Goal: Entertainment & Leisure: Consume media (video, audio)

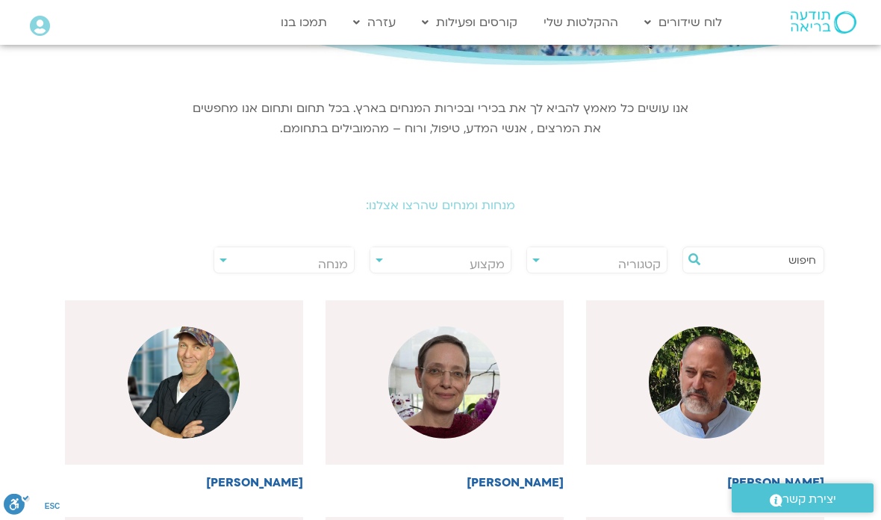
scroll to position [183, 0]
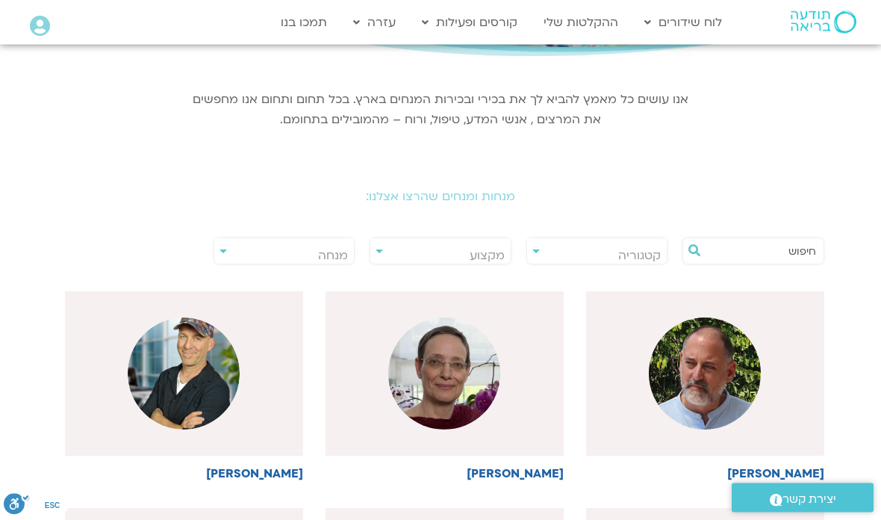
click at [229, 256] on span "מנחה" at bounding box center [284, 256] width 140 height 34
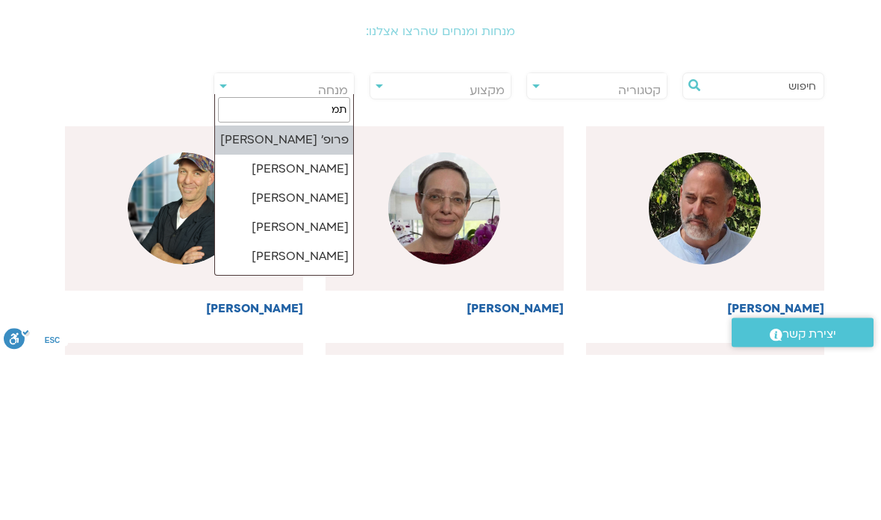
type input "תמר"
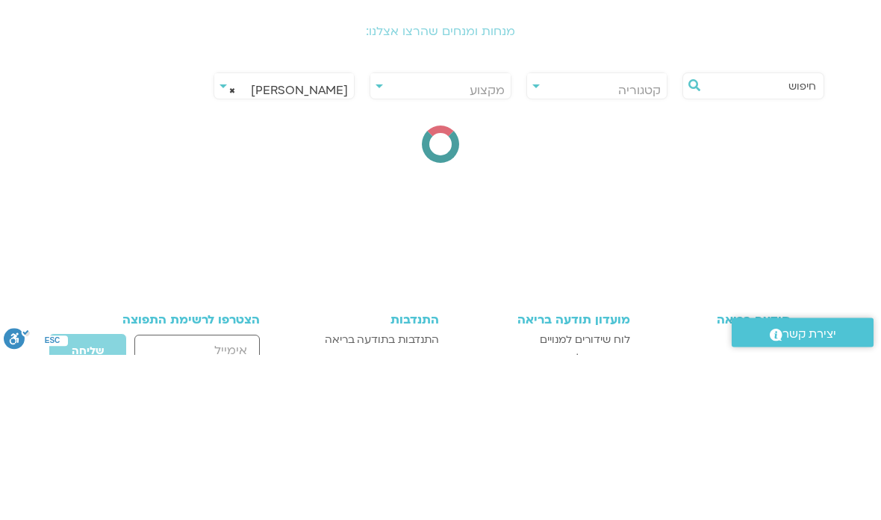
select select "******"
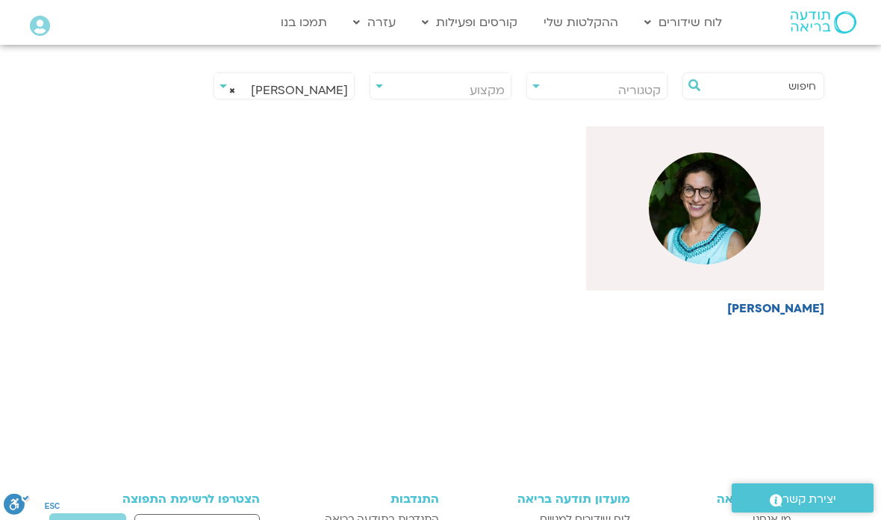
click at [791, 305] on h6 "[PERSON_NAME]" at bounding box center [705, 308] width 238 height 13
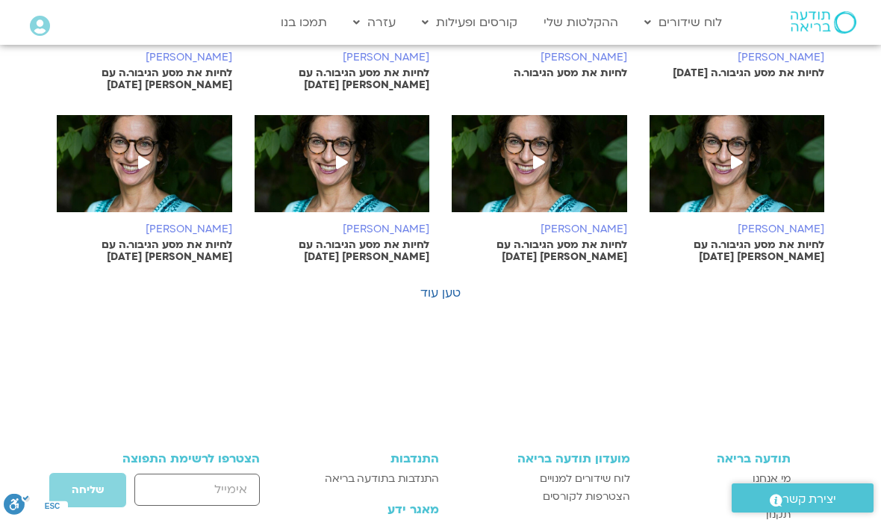
scroll to position [900, 0]
click at [455, 285] on link "טען עוד" at bounding box center [440, 293] width 40 height 16
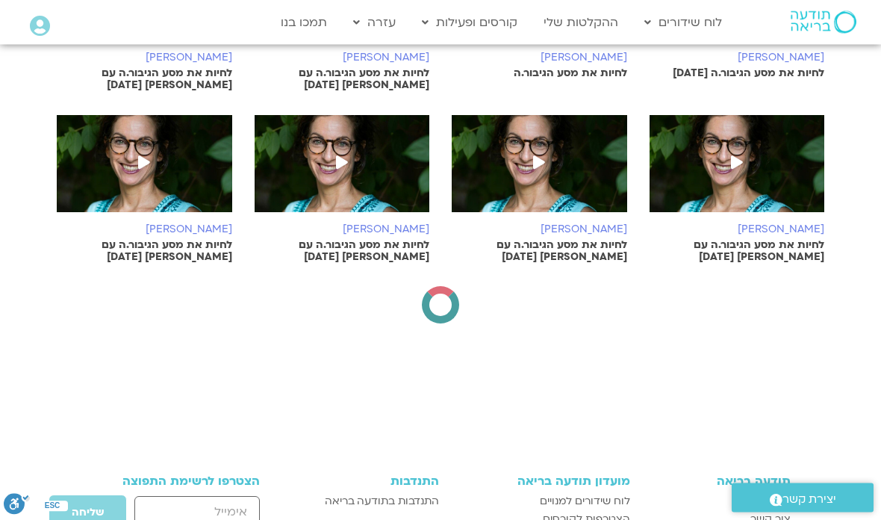
scroll to position [900, 0]
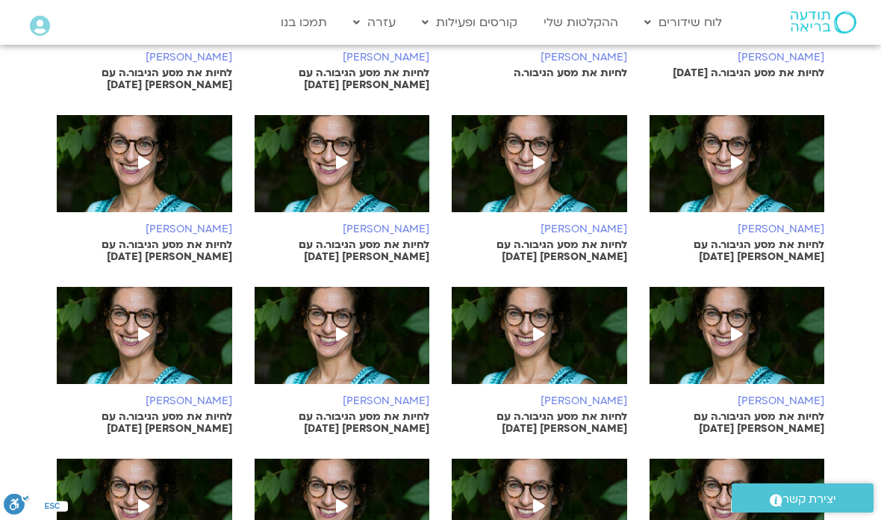
click at [720, 311] on img at bounding box center [737, 343] width 175 height 112
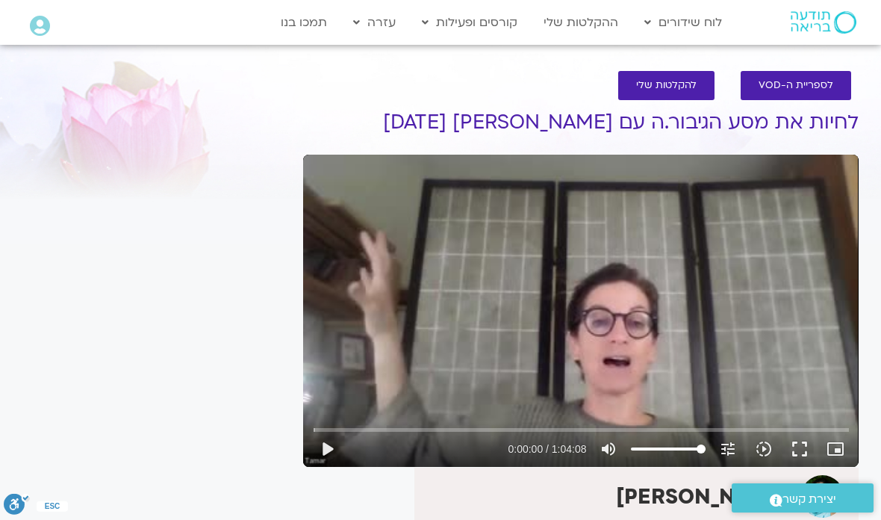
click at [334, 450] on button "play_arrow" at bounding box center [327, 449] width 36 height 36
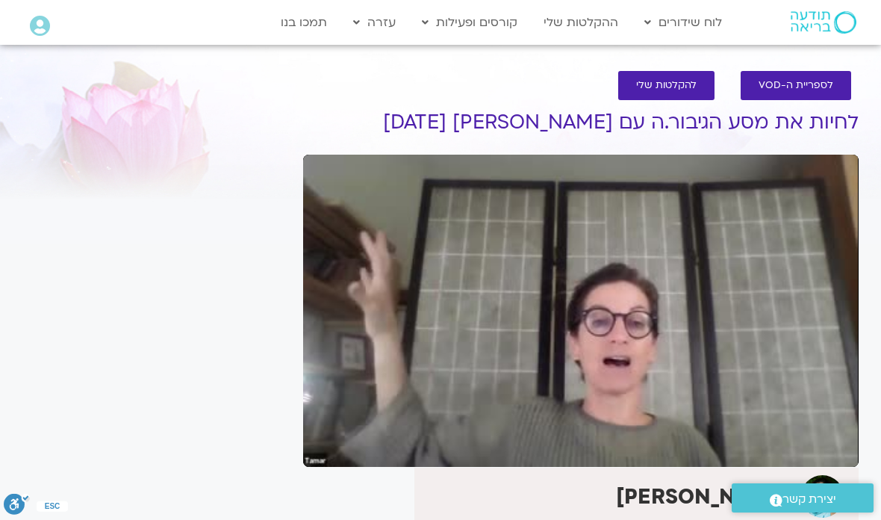
click at [873, 447] on section "לספריית ה-VOD להקלטות שלי לחיות את מסע הגיבור.ה עם [PERSON_NAME] [DATE] [PERSON…" at bounding box center [440, 407] width 881 height 703
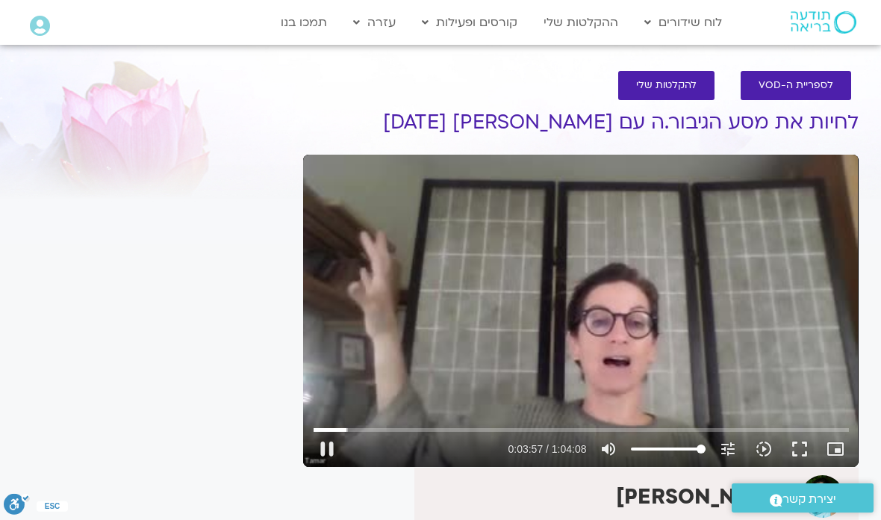
click at [331, 452] on button "pause" at bounding box center [327, 449] width 36 height 36
click at [334, 449] on button "play_arrow" at bounding box center [327, 449] width 36 height 36
click at [330, 455] on button "pause" at bounding box center [327, 449] width 36 height 36
click at [334, 454] on button "play_arrow" at bounding box center [327, 449] width 36 height 36
click at [332, 443] on button "pause" at bounding box center [327, 449] width 36 height 36
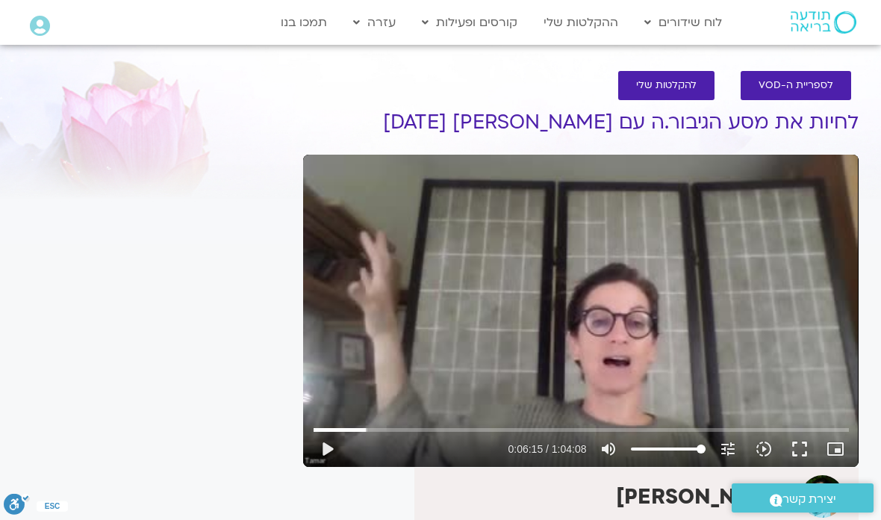
click at [325, 449] on button "play_arrow" at bounding box center [327, 449] width 36 height 36
type input "377.874764837595"
